Goal: Use online tool/utility

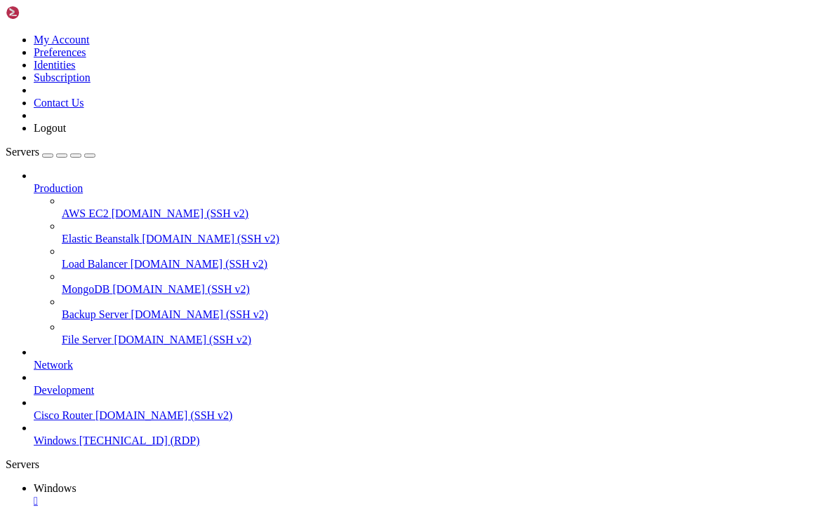
drag, startPoint x: 131, startPoint y: 628, endPoint x: 779, endPoint y: 600, distance: 648.7
